Goal: Information Seeking & Learning: Check status

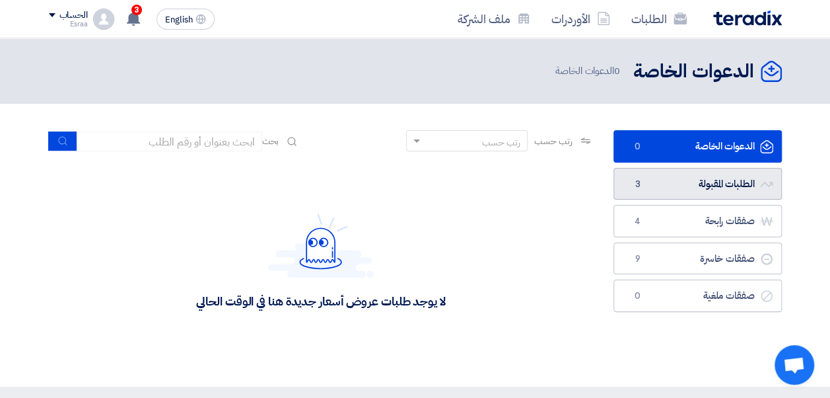
click at [658, 194] on link "الطلبات المقبولة الطلبات المقبولة 3" at bounding box center [698, 184] width 168 height 32
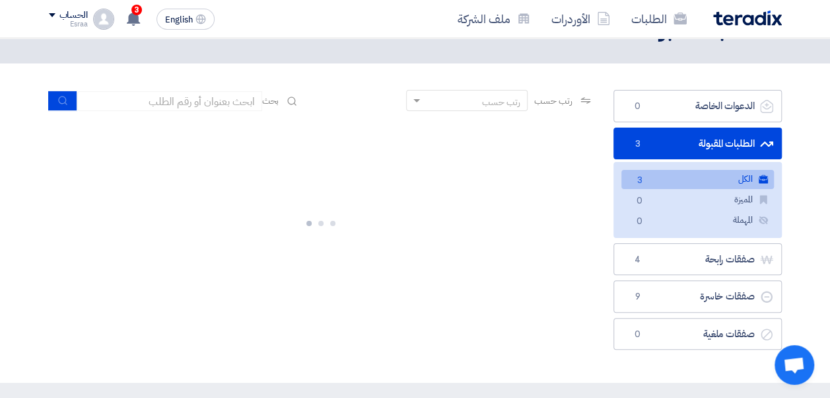
scroll to position [42, 0]
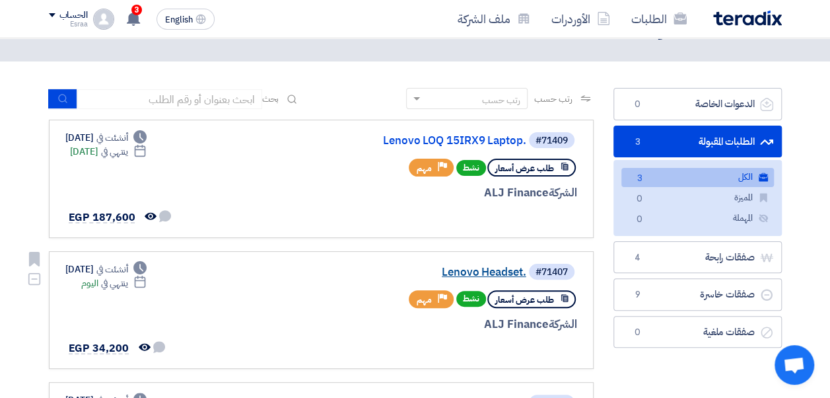
click at [470, 268] on link "Lenovo Headset." at bounding box center [394, 272] width 264 height 12
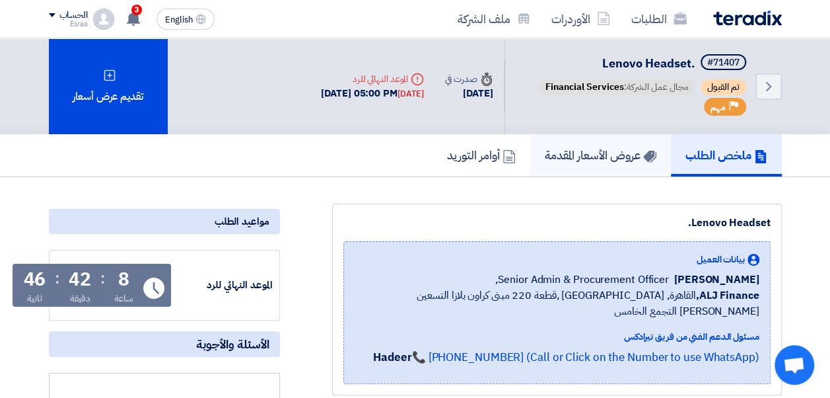
click at [559, 173] on link "عروض الأسعار المقدمة" at bounding box center [600, 155] width 141 height 42
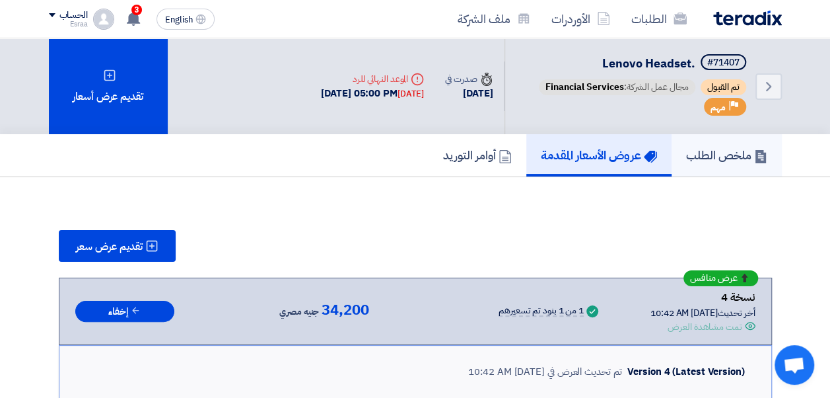
click at [672, 148] on link "ملخص الطلب" at bounding box center [727, 155] width 110 height 42
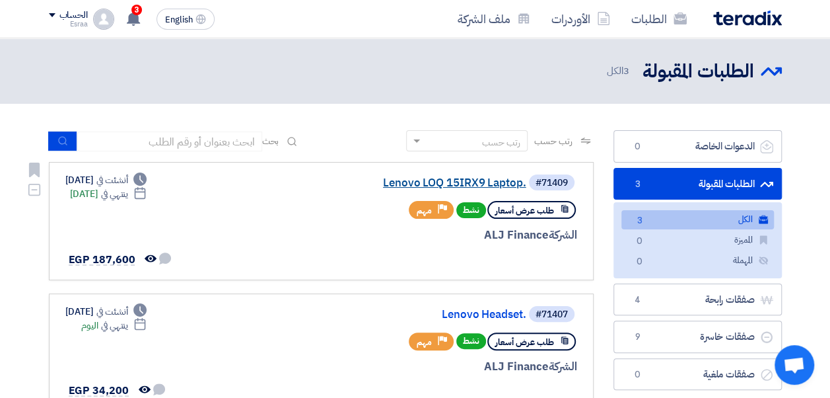
click at [448, 181] on link "Lenovo LOQ 15IRX9 Laptop." at bounding box center [394, 183] width 264 height 12
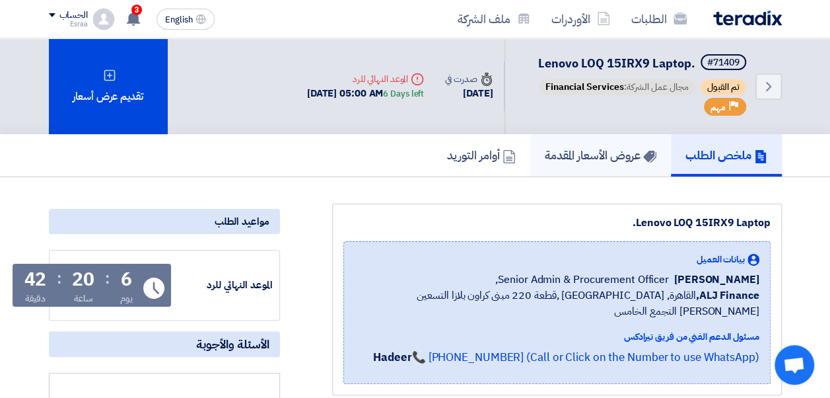
click at [602, 149] on h5 "عروض الأسعار المقدمة" at bounding box center [601, 154] width 112 height 15
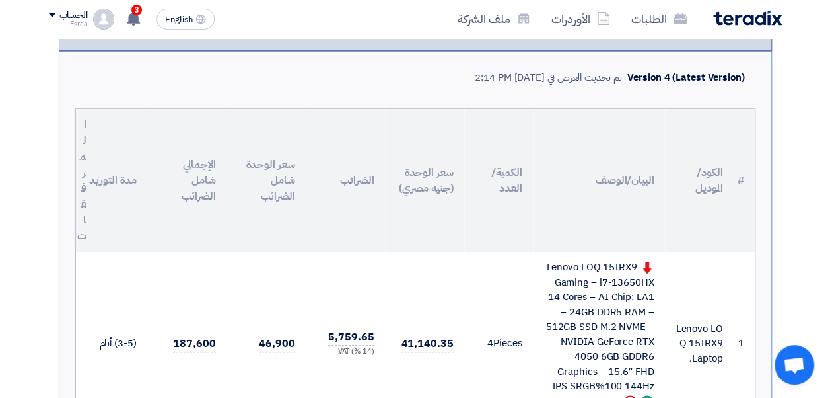
scroll to position [284, 0]
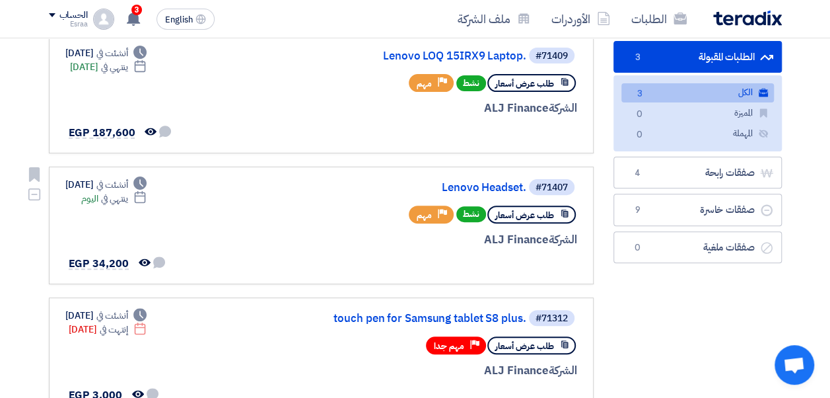
scroll to position [127, 0]
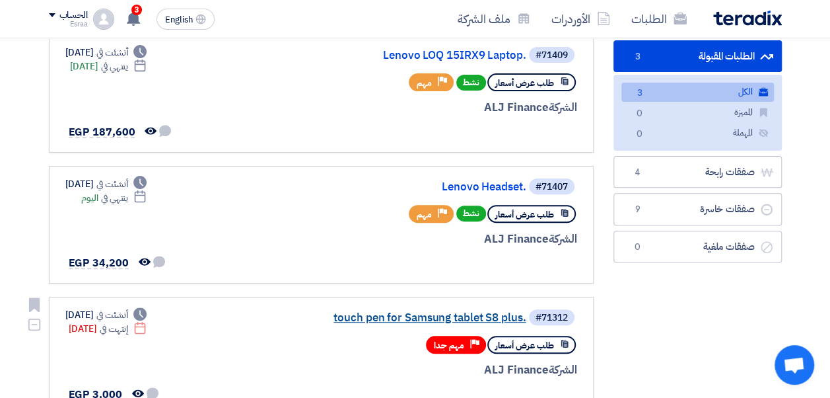
click at [443, 317] on link "touch pen for Samsung tablet S8 plus." at bounding box center [394, 318] width 264 height 12
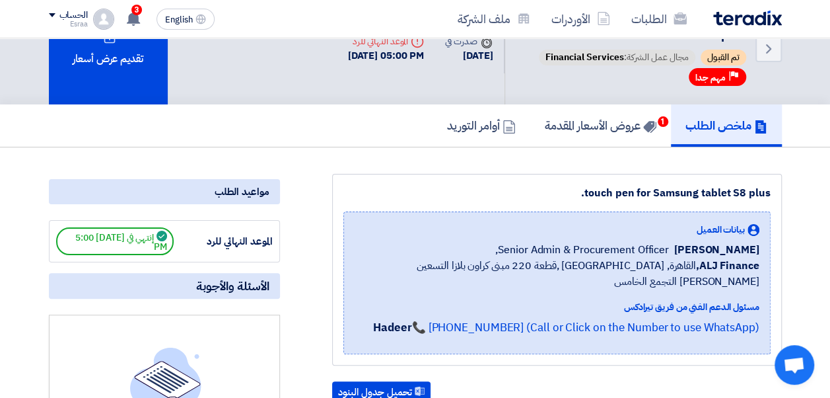
scroll to position [46, 0]
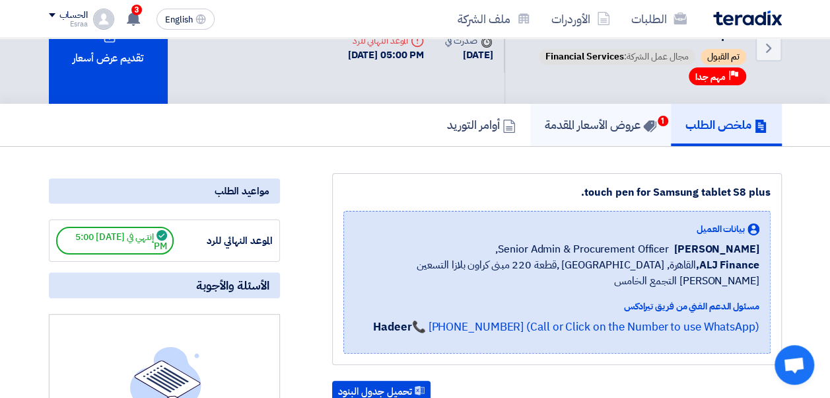
click at [549, 136] on link "عروض الأسعار المقدمة 1" at bounding box center [600, 125] width 141 height 42
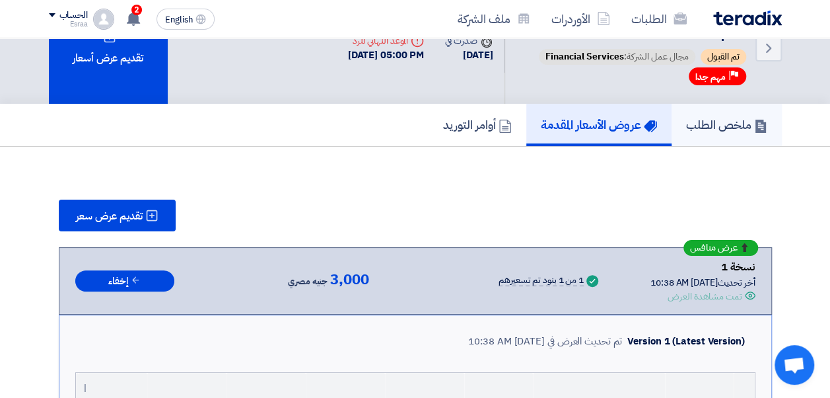
click at [682, 111] on link "ملخص الطلب" at bounding box center [727, 125] width 110 height 42
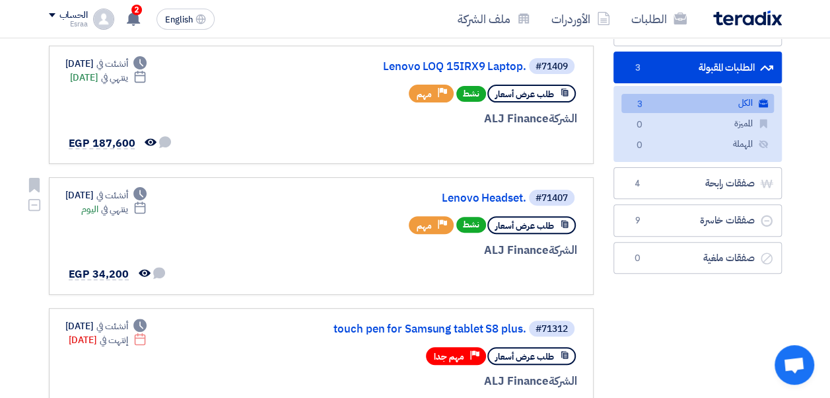
scroll to position [118, 0]
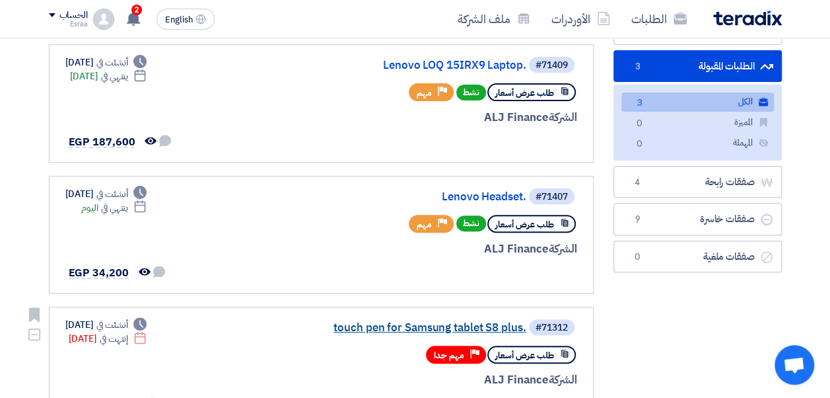
click at [409, 332] on link "touch pen for Samsung tablet S8 plus." at bounding box center [394, 328] width 264 height 12
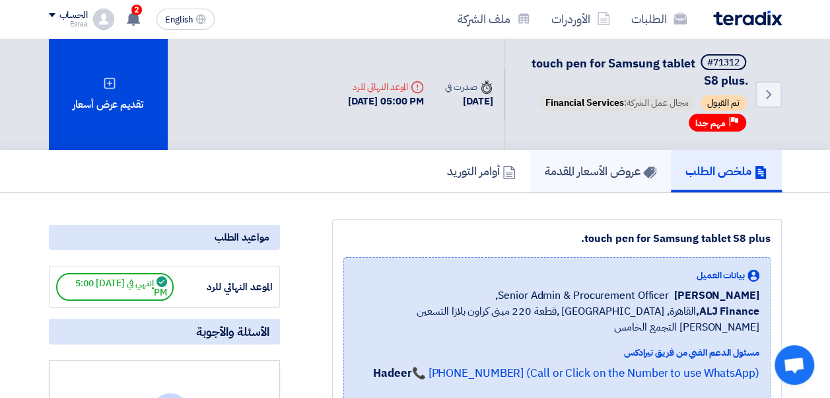
click at [563, 163] on h5 "عروض الأسعار المقدمة" at bounding box center [601, 170] width 112 height 15
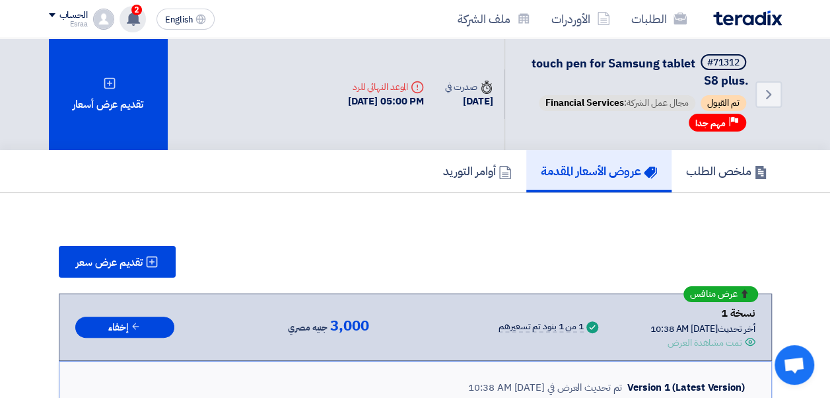
click at [142, 13] on div "2 تم مشاهدة العرض المقدم للطلب "touch pen for Samsung tablet S8 plus." من قبل ا…" at bounding box center [133, 19] width 26 height 26
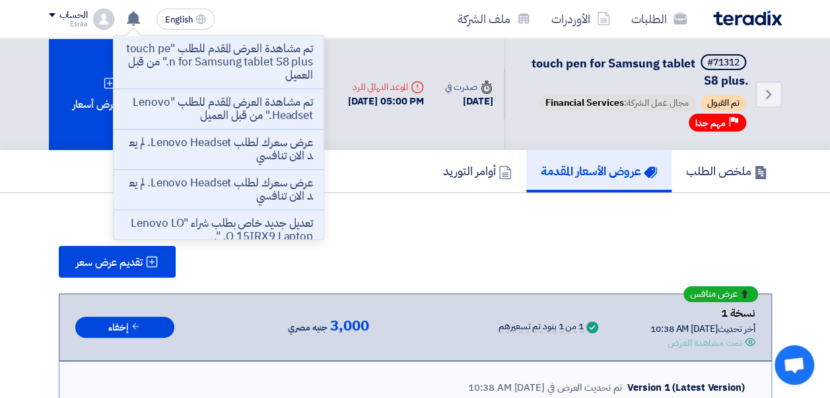
click at [748, 45] on div "Back #71312 touch pen for Samsung tablet S8 plus. تم القبول مجال عمل الشركة: Fi…" at bounding box center [643, 94] width 277 height 112
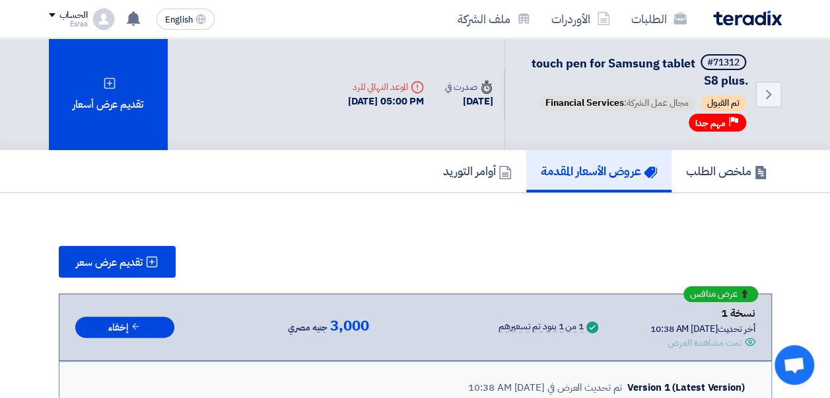
click at [739, 18] on img at bounding box center [747, 18] width 69 height 15
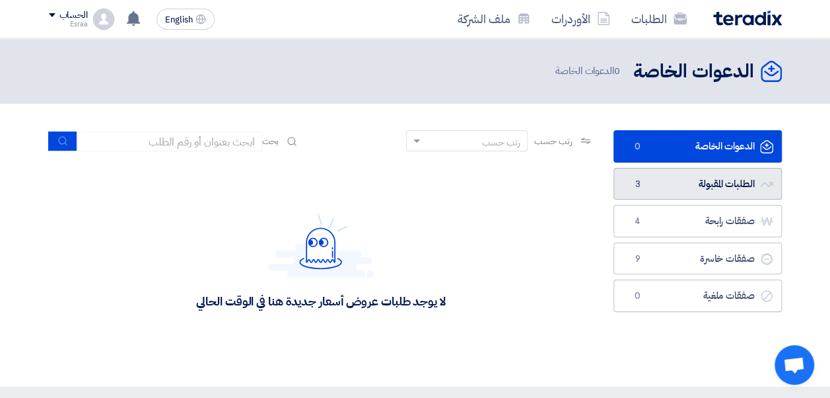
click at [630, 192] on link "الطلبات المقبولة الطلبات المقبولة 3" at bounding box center [698, 184] width 168 height 32
